Goal: Find specific page/section: Find specific page/section

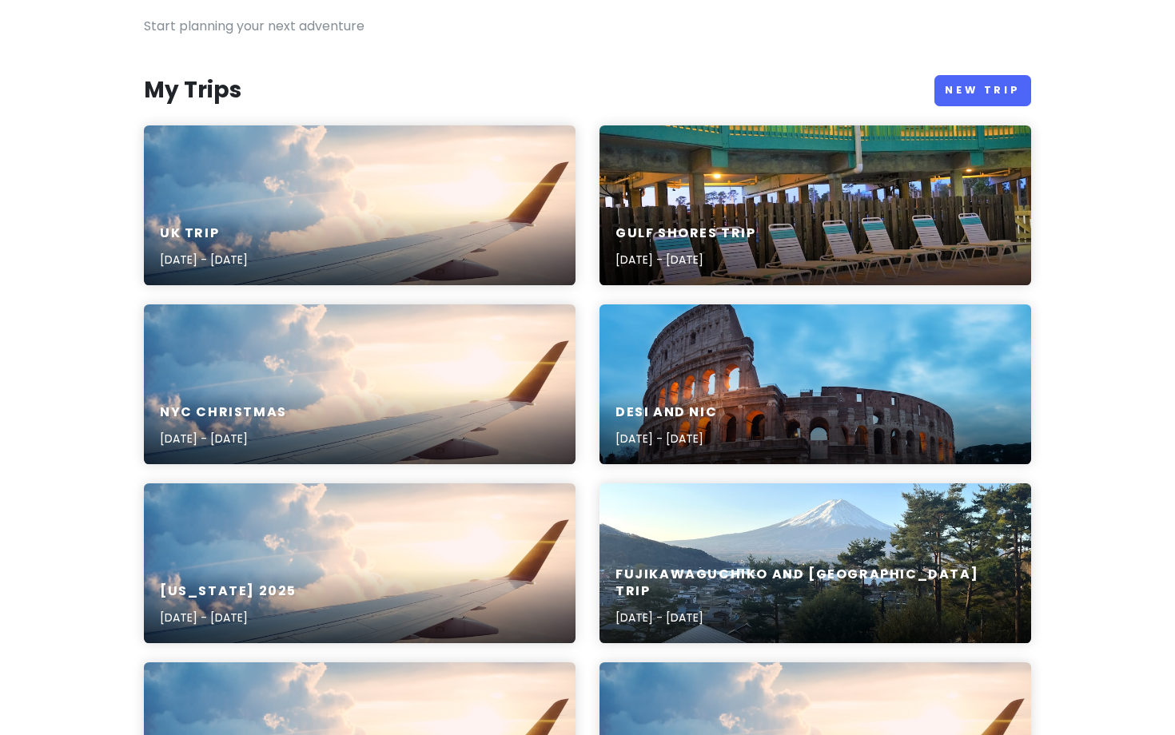
scroll to position [271, 0]
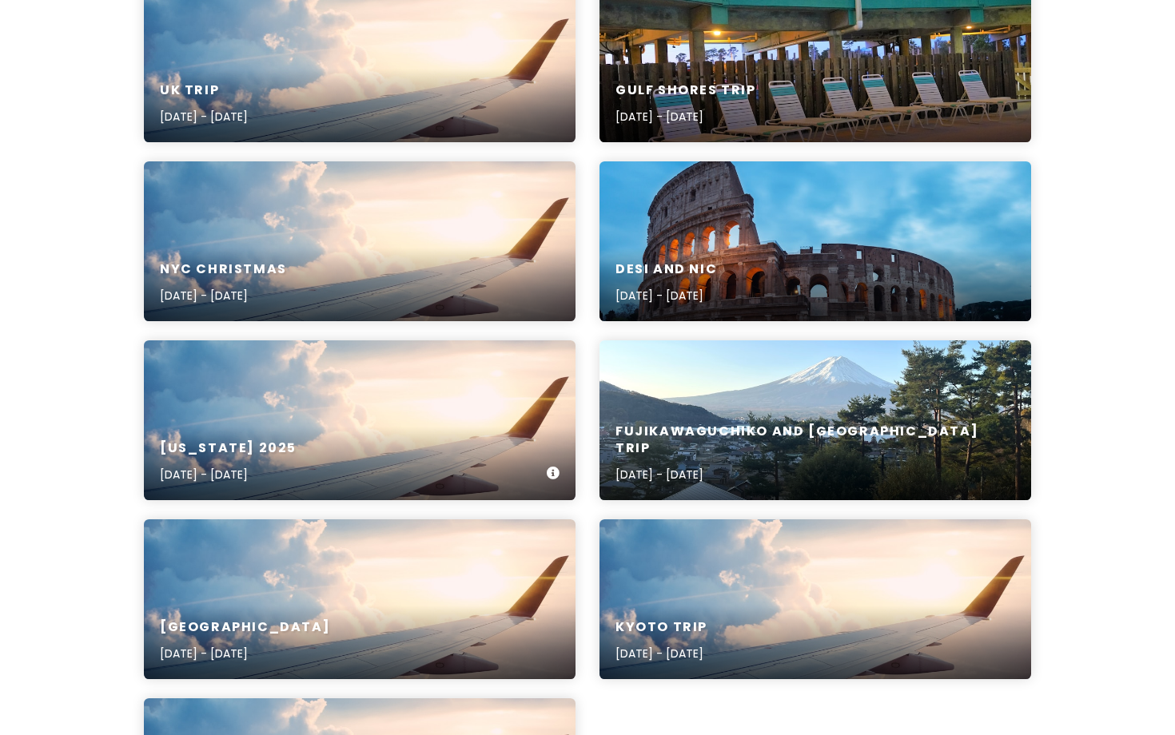
click at [487, 429] on div "[US_STATE] [DATE], 2025 - [DATE]" at bounding box center [360, 462] width 432 height 76
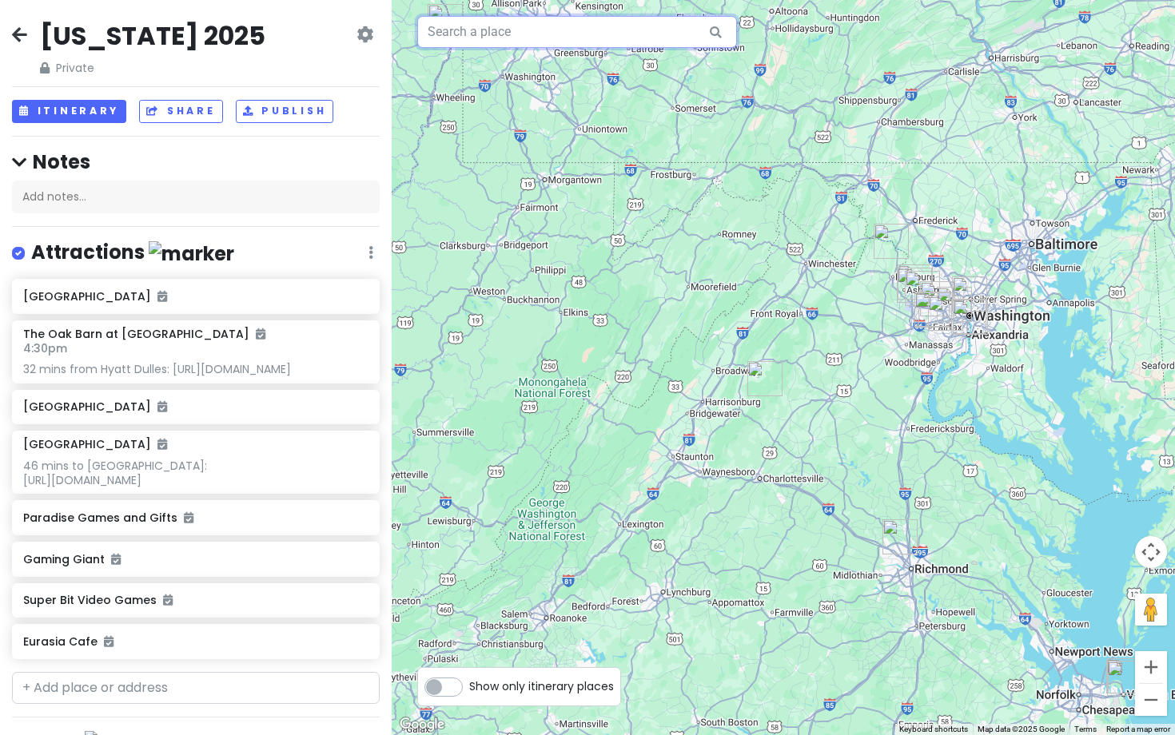
click at [543, 32] on input "text" at bounding box center [577, 32] width 320 height 32
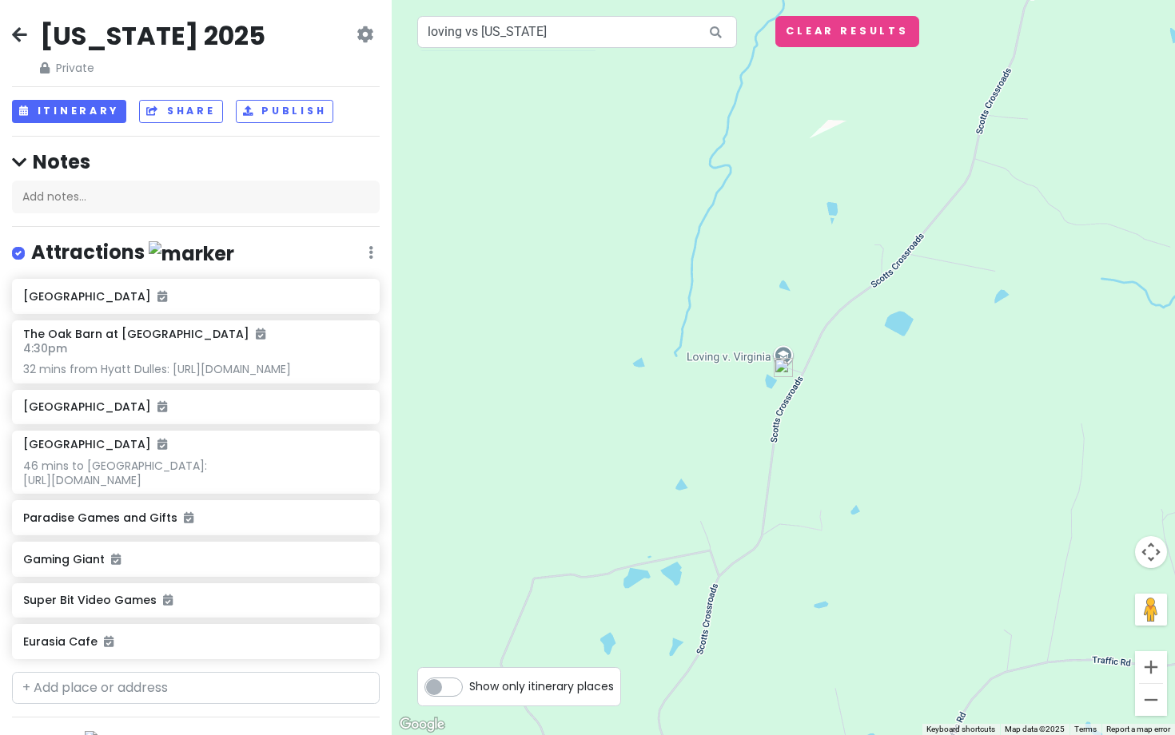
click at [787, 359] on img at bounding box center [783, 367] width 19 height 19
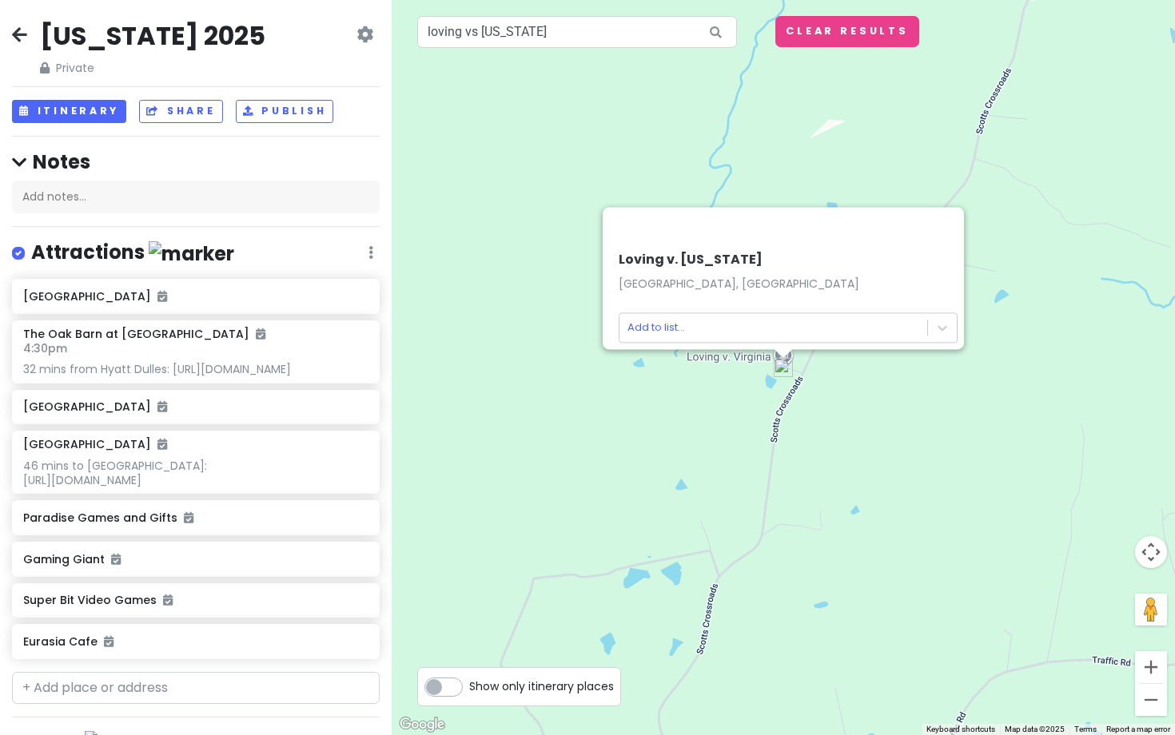
click at [925, 221] on div at bounding box center [768, 226] width 313 height 38
click at [963, 377] on div "Loving v. [US_STATE][PERSON_NAME][GEOGRAPHIC_DATA], [GEOGRAPHIC_DATA] Add to li…" at bounding box center [783, 367] width 783 height 735
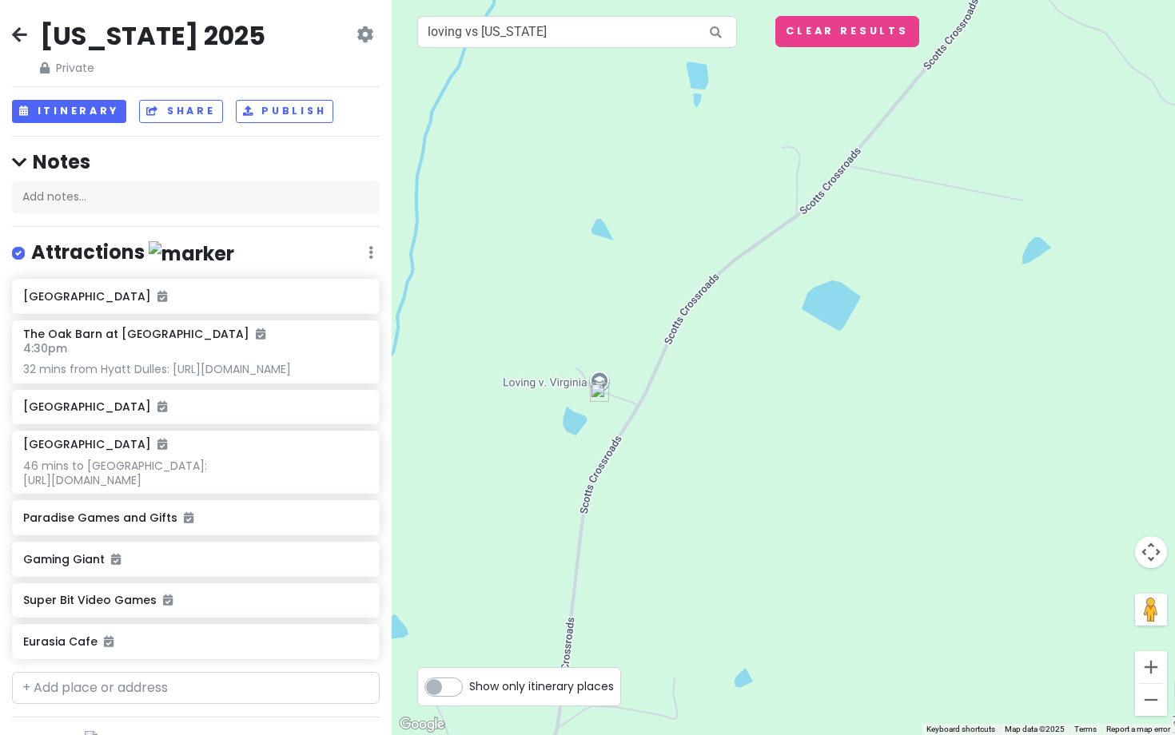
click at [604, 380] on div at bounding box center [783, 367] width 783 height 735
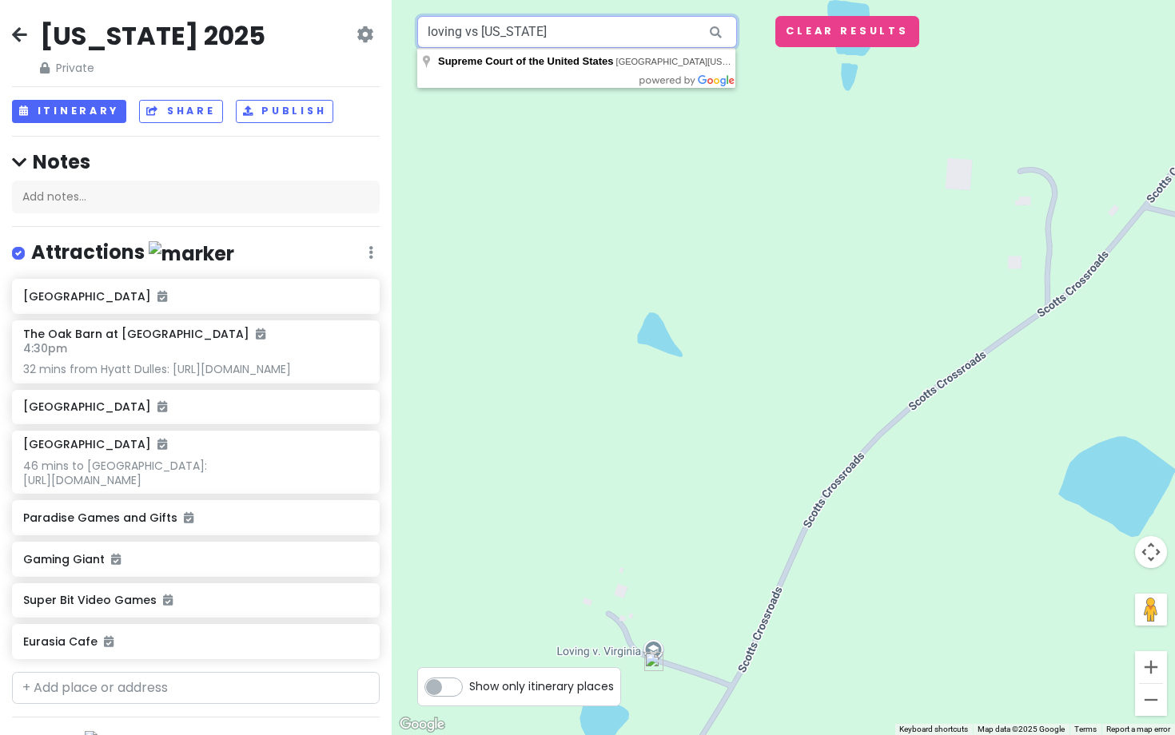
click at [578, 32] on input "loving vs [US_STATE]" at bounding box center [577, 32] width 320 height 32
paste input "38° 0.441′ N, 77° 20.006′"
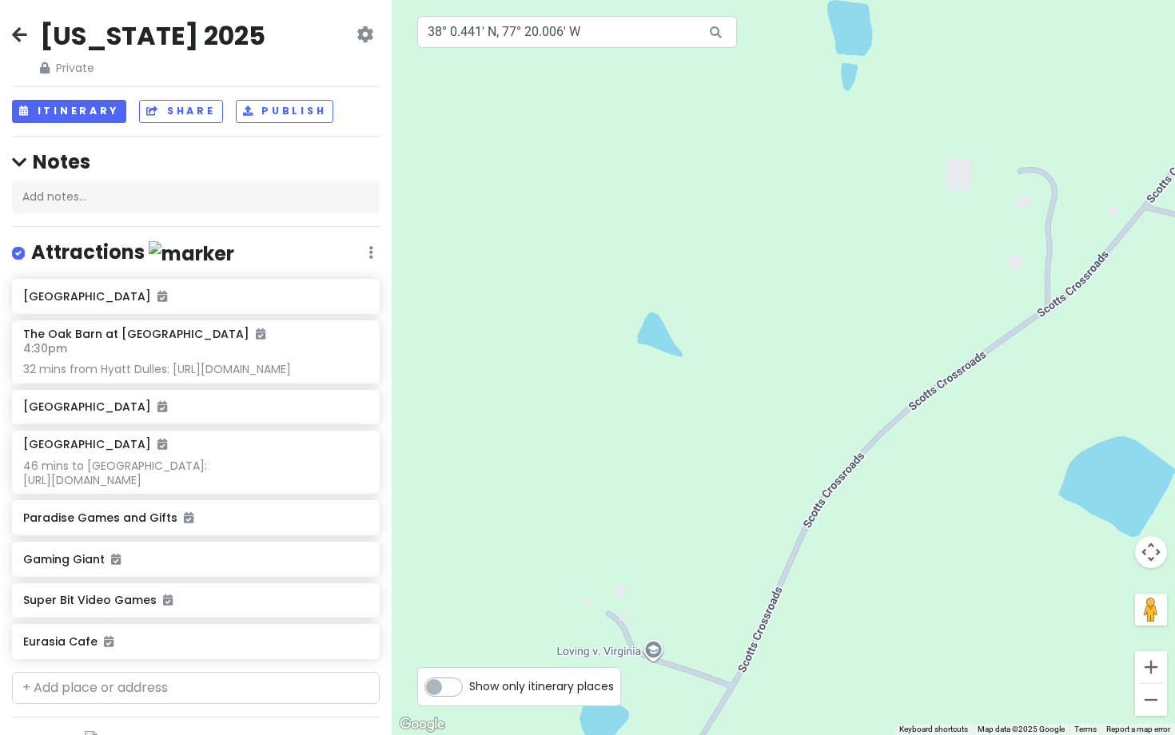
click at [717, 35] on icon at bounding box center [716, 32] width 36 height 33
click at [510, 38] on input "38° 0.441′ N, 77° 20.006′ W" at bounding box center [577, 32] width 320 height 32
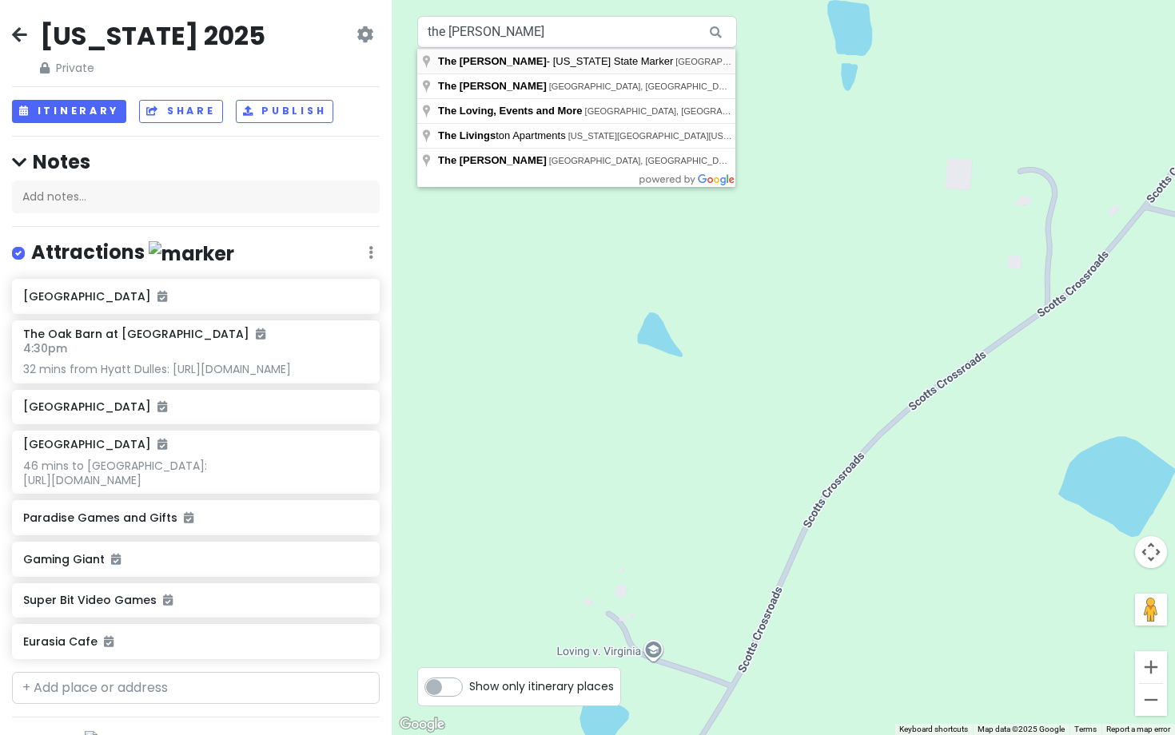
type input "The [PERSON_NAME] - [US_STATE][GEOGRAPHIC_DATA], [GEOGRAPHIC_DATA][US_STATE], […"
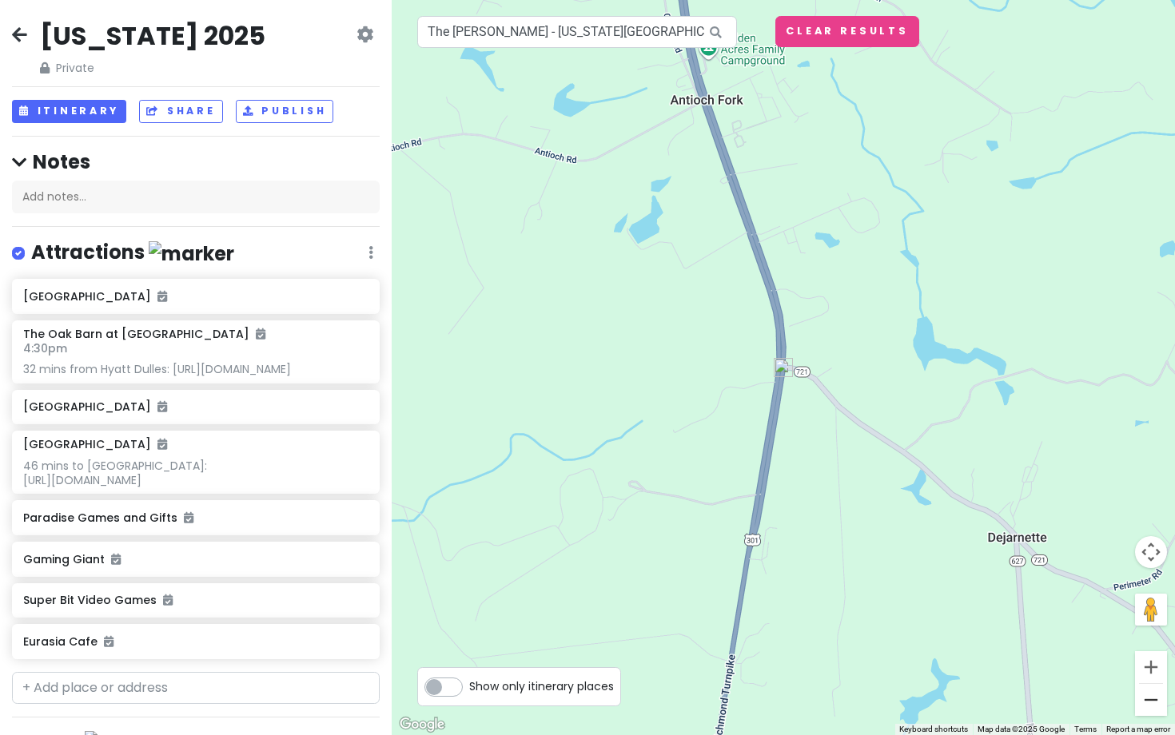
click at [1155, 703] on button "Zoom out" at bounding box center [1151, 700] width 32 height 32
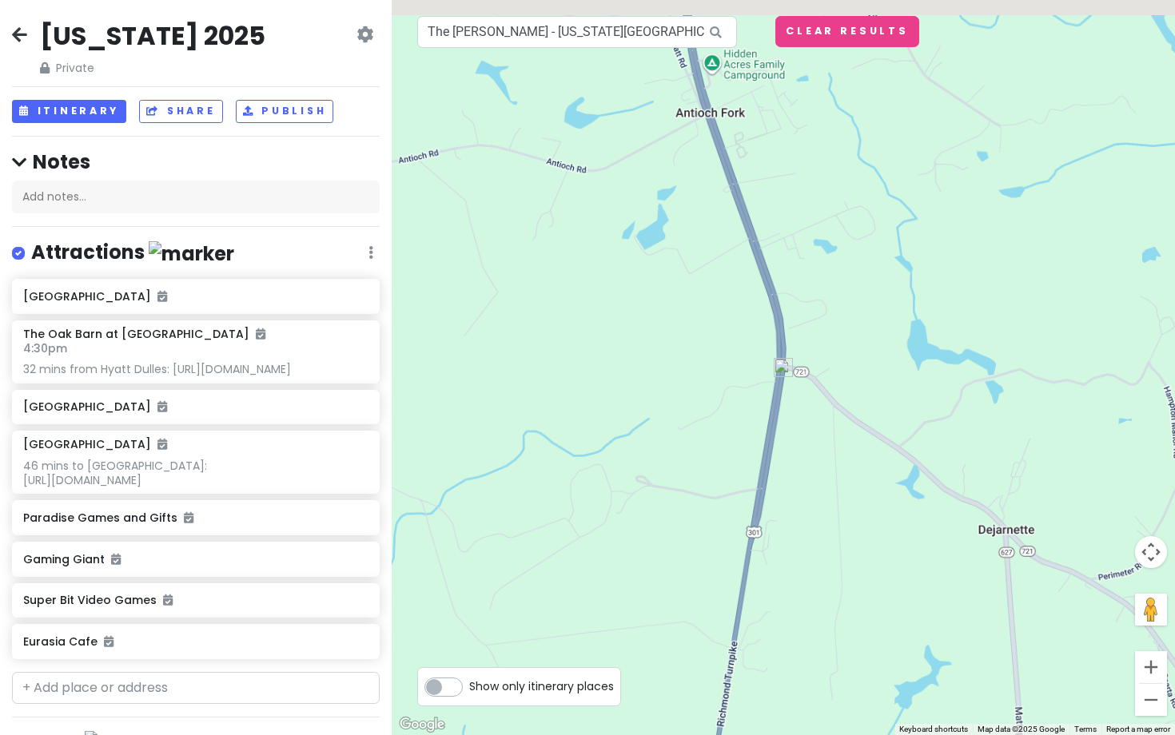
click at [1155, 703] on button "Zoom out" at bounding box center [1151, 700] width 32 height 32
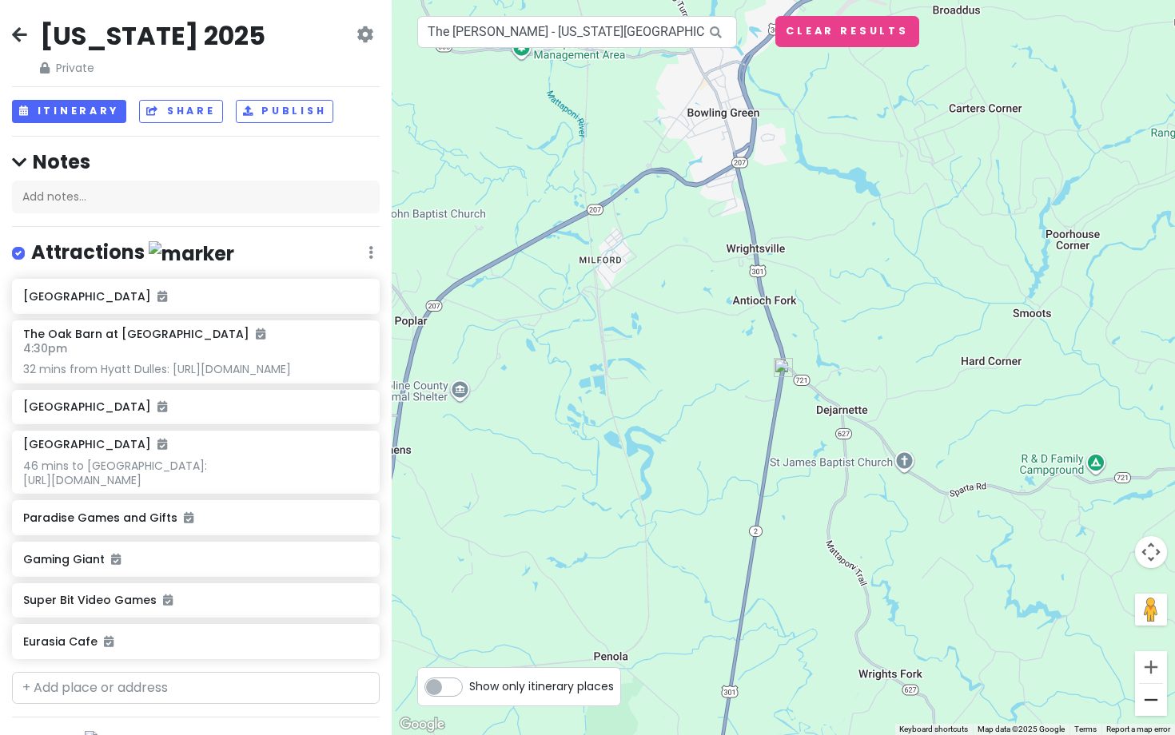
click at [1156, 703] on button "Zoom out" at bounding box center [1151, 700] width 32 height 32
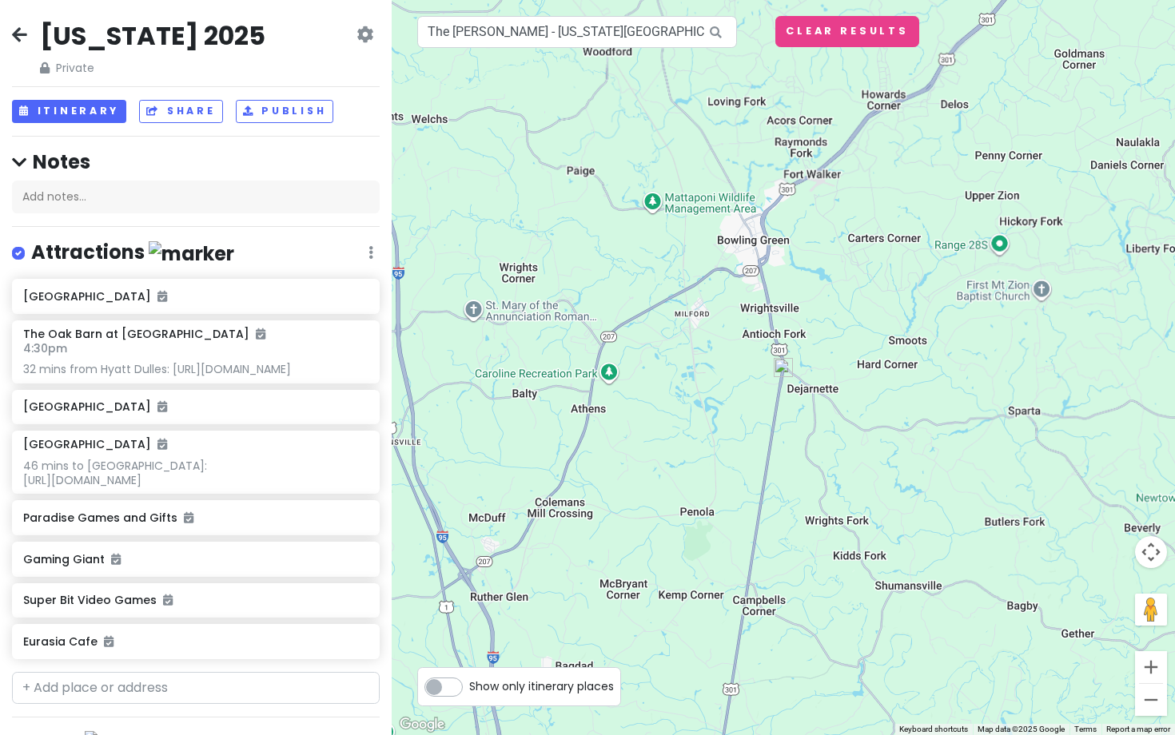
click at [1156, 703] on button "Zoom out" at bounding box center [1151, 700] width 32 height 32
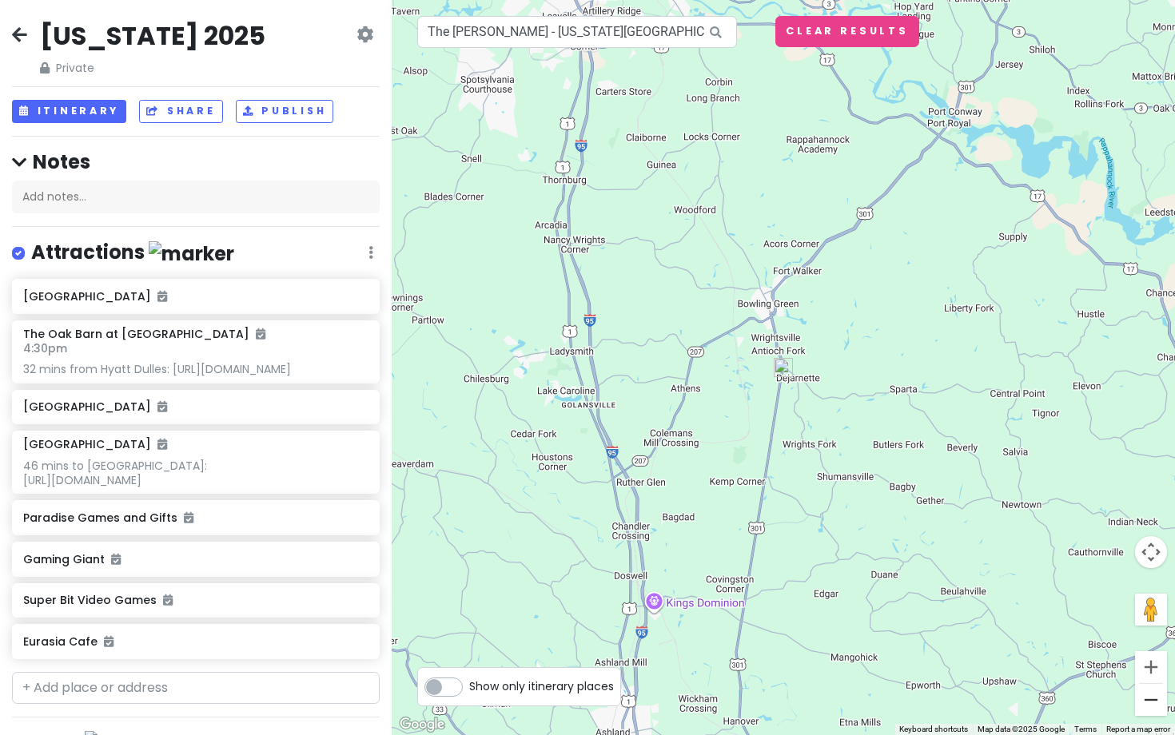
click at [1156, 704] on button "Zoom out" at bounding box center [1151, 700] width 32 height 32
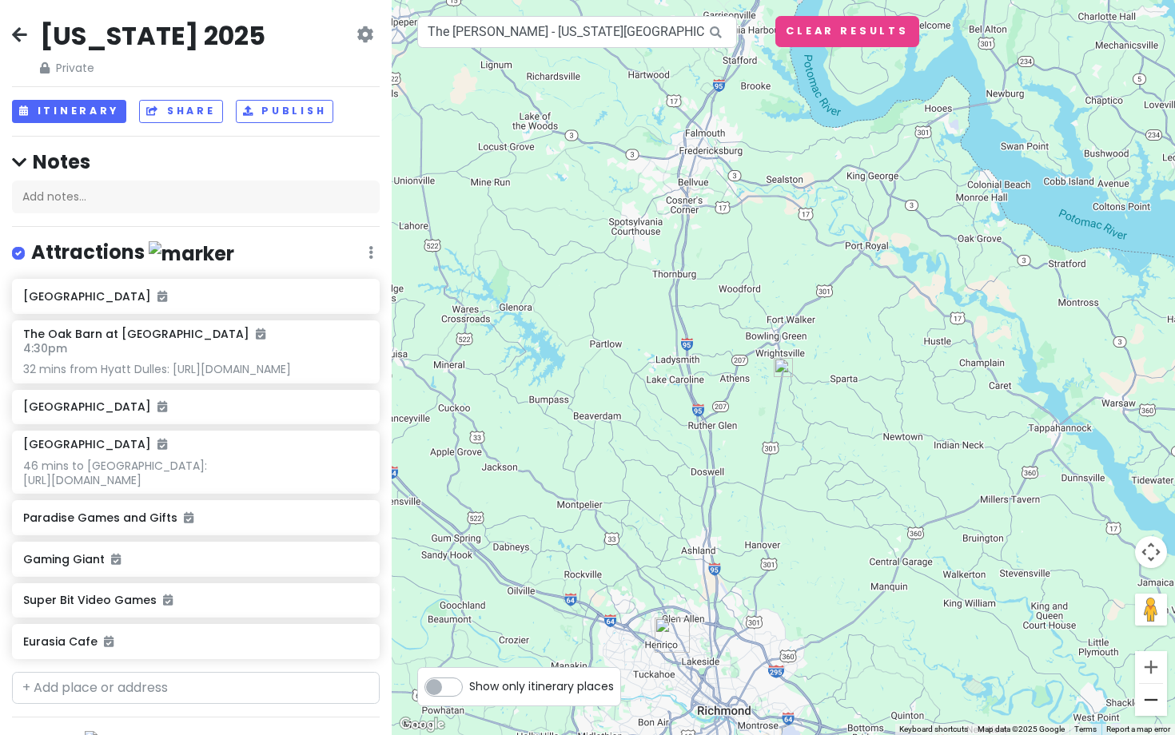
click at [1156, 704] on button "Zoom out" at bounding box center [1151, 700] width 32 height 32
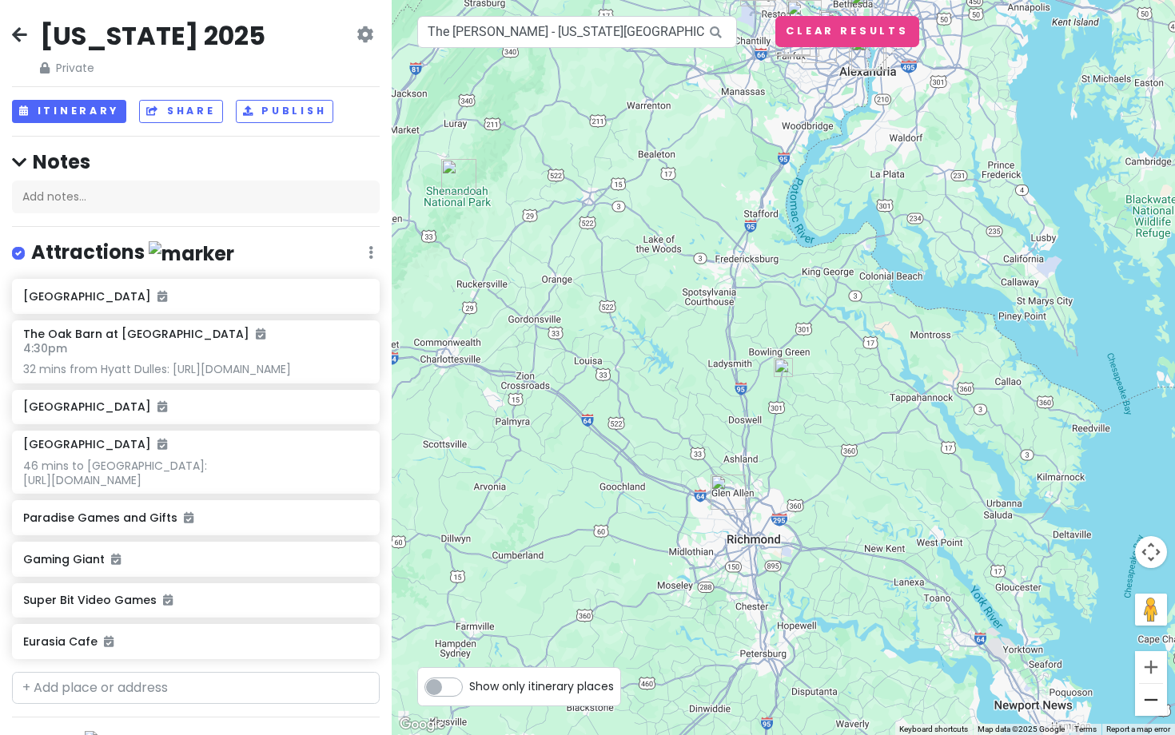
click at [1151, 705] on button "Zoom out" at bounding box center [1151, 700] width 32 height 32
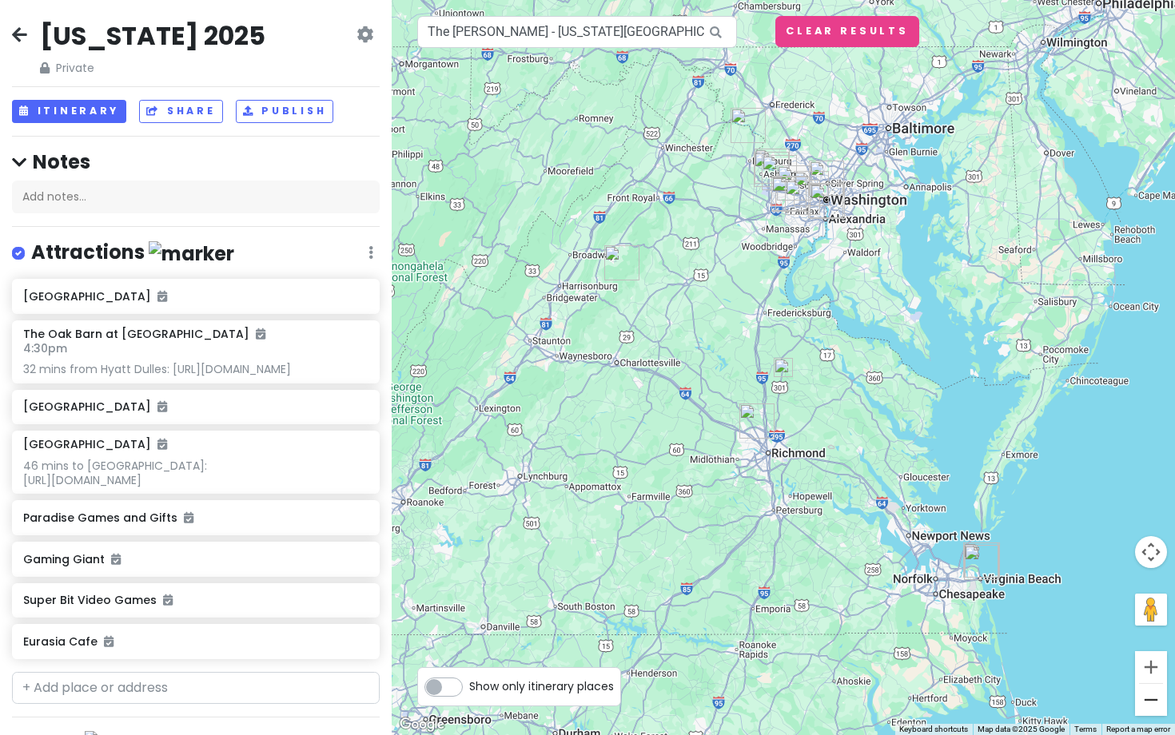
click at [1150, 704] on button "Zoom out" at bounding box center [1151, 700] width 32 height 32
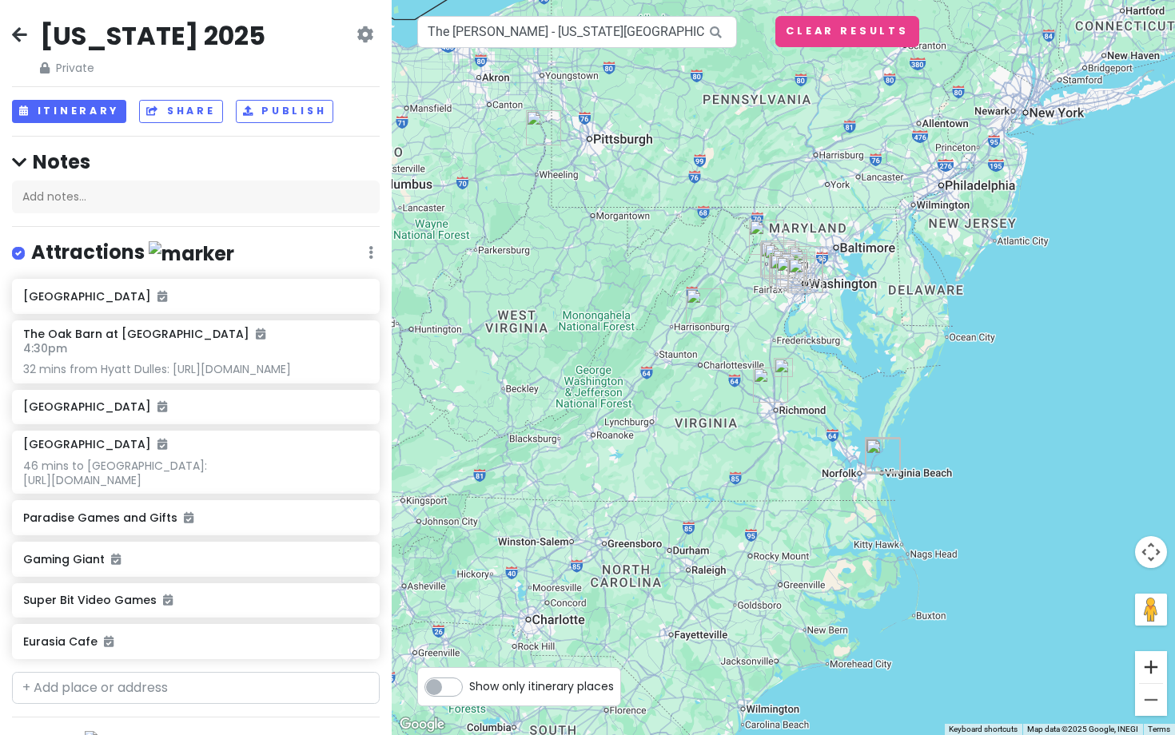
click at [1148, 661] on button "Zoom in" at bounding box center [1151, 667] width 32 height 32
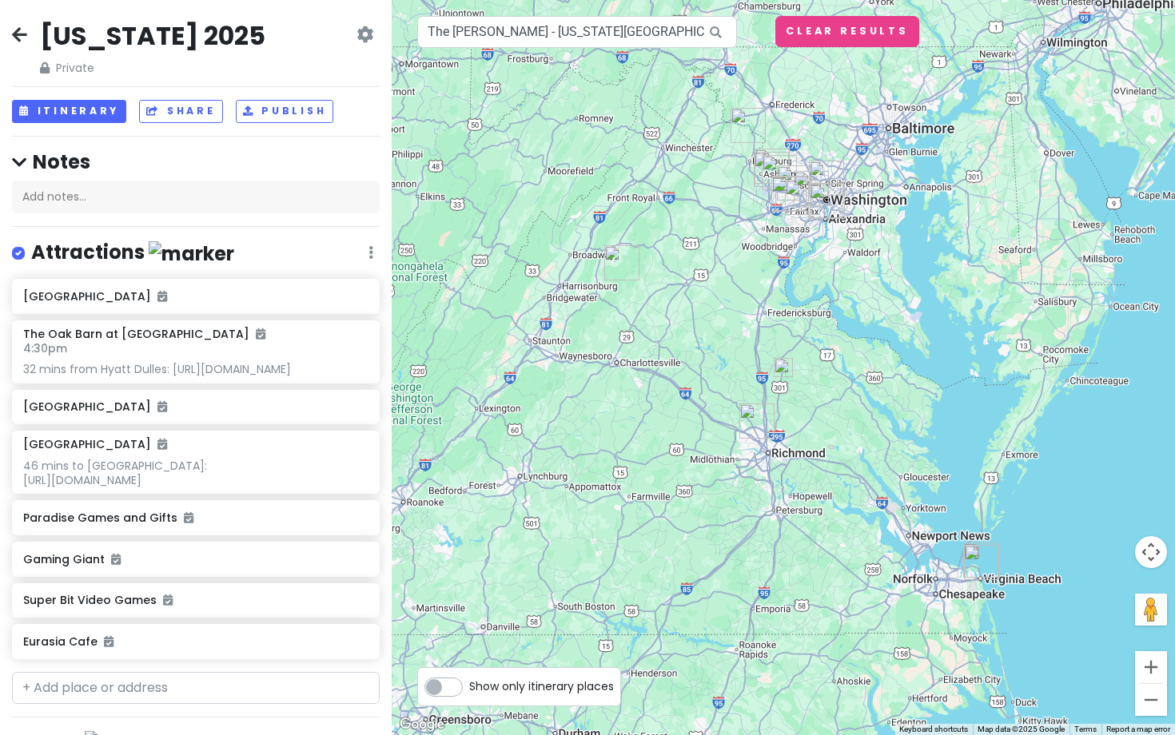
click at [1148, 661] on button "Zoom in" at bounding box center [1151, 667] width 32 height 32
